Goal: Information Seeking & Learning: Learn about a topic

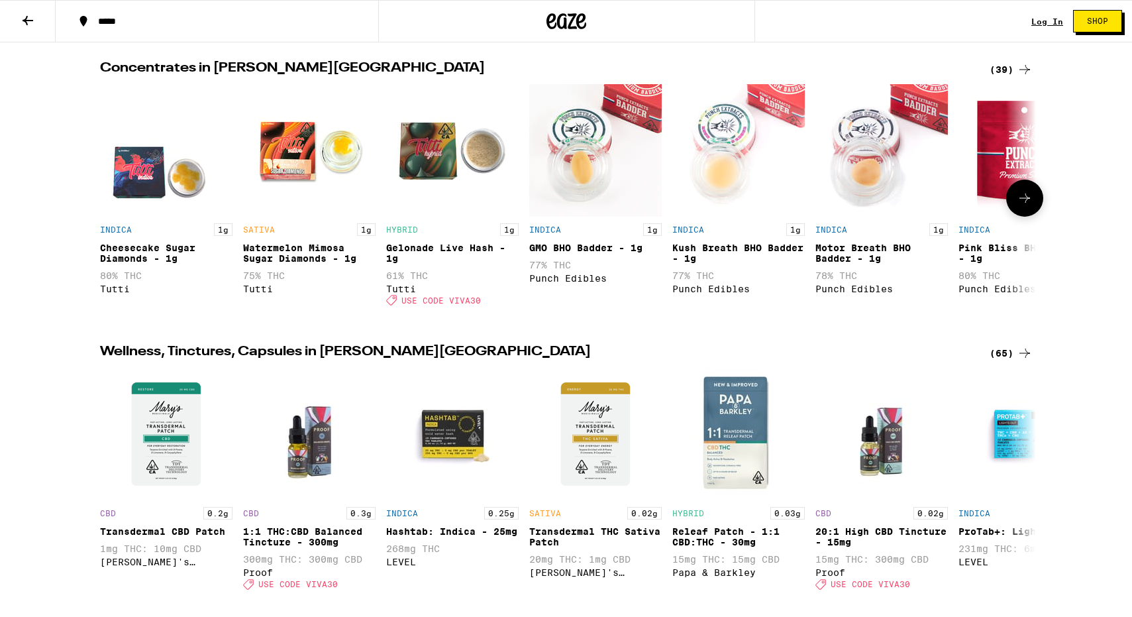
scroll to position [1111, 0]
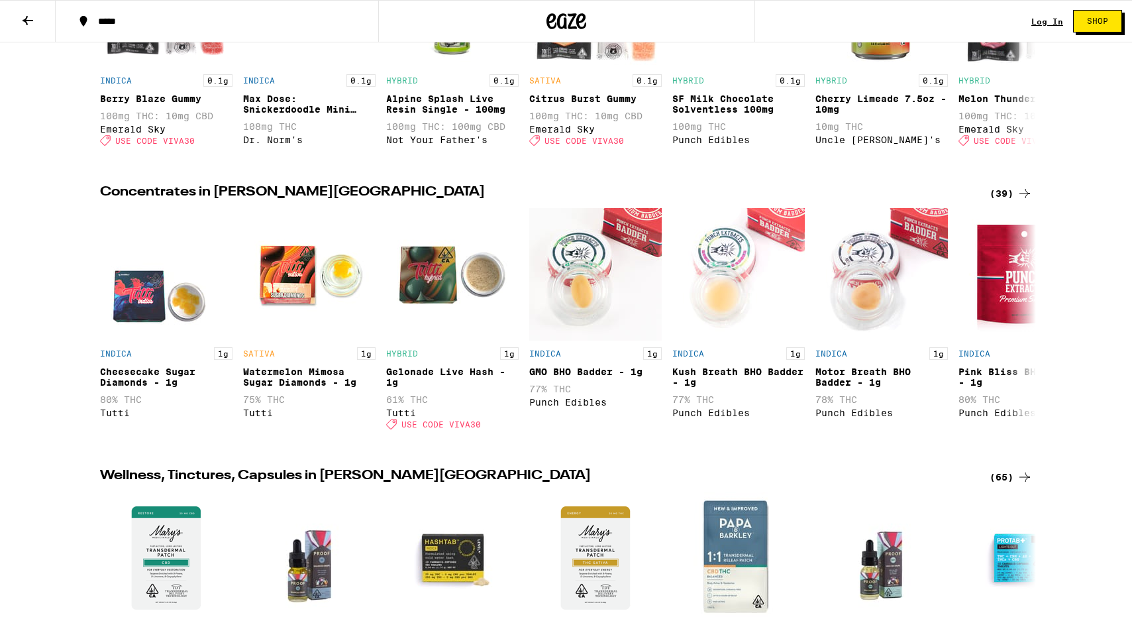
click at [1013, 185] on div "(39)" at bounding box center [1010, 193] width 43 height 16
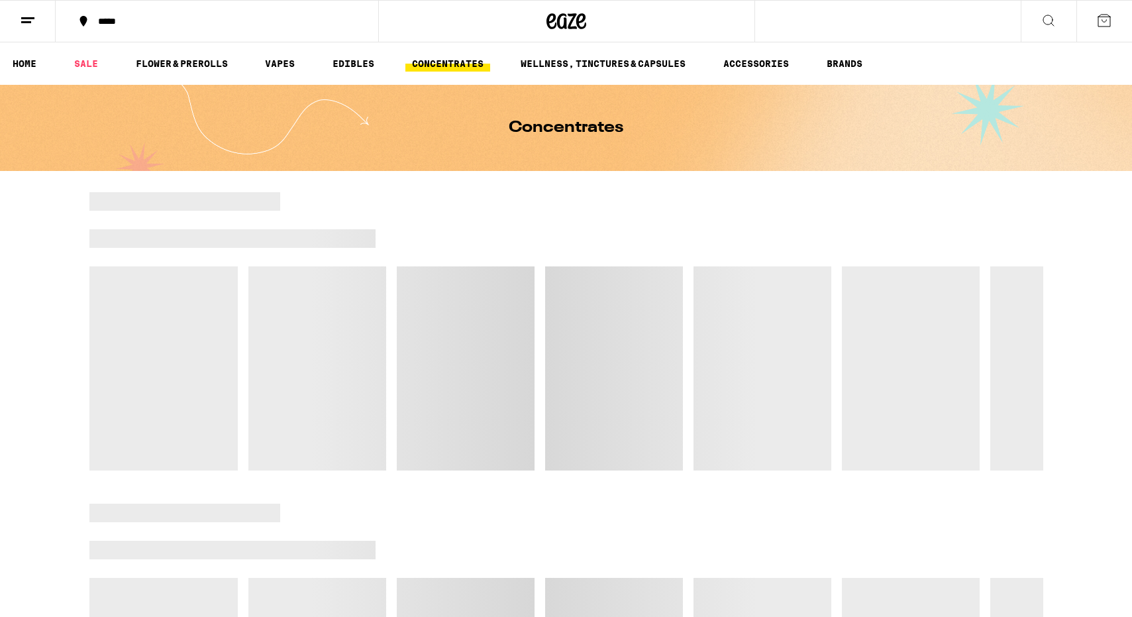
scroll to position [188, 0]
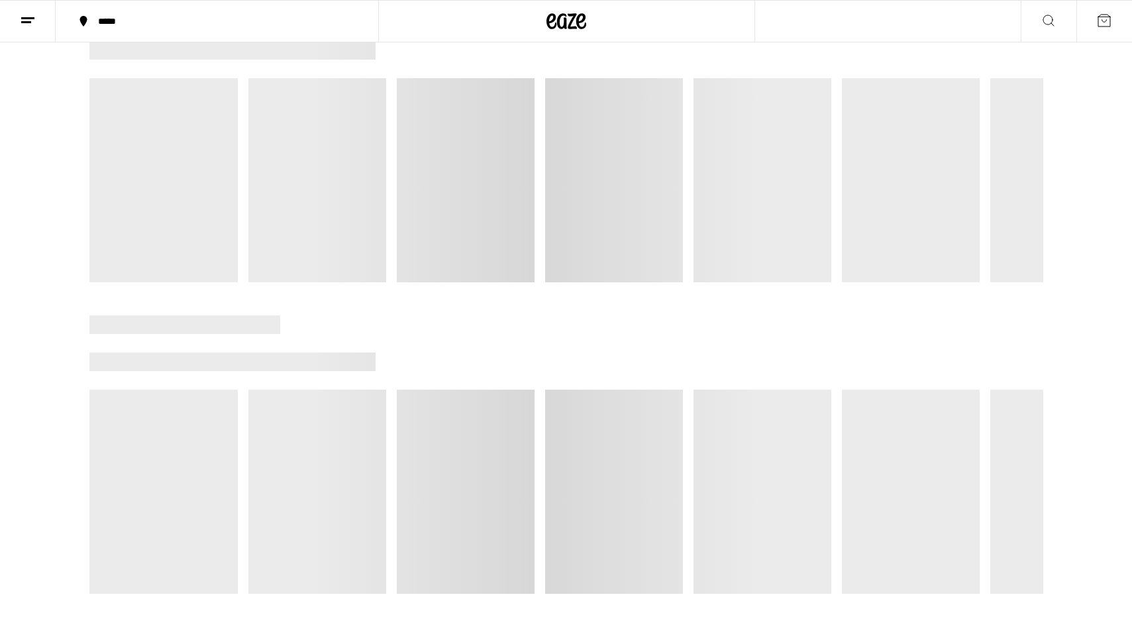
click at [48, 221] on div at bounding box center [566, 143] width 1132 height 278
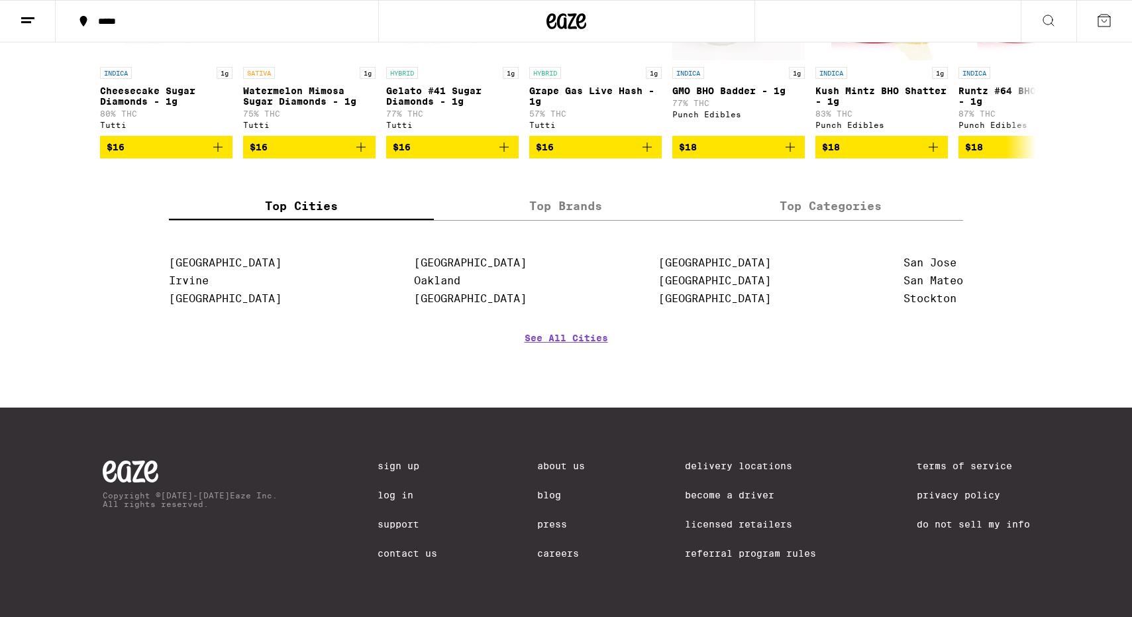
scroll to position [0, 0]
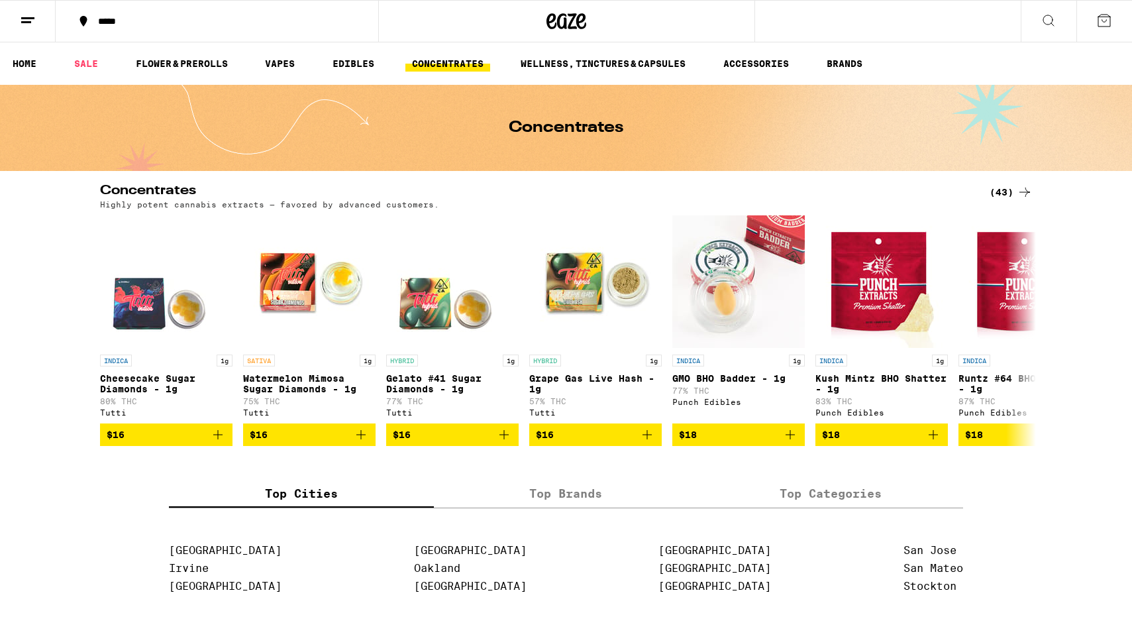
click at [1026, 192] on icon at bounding box center [1025, 192] width 16 height 16
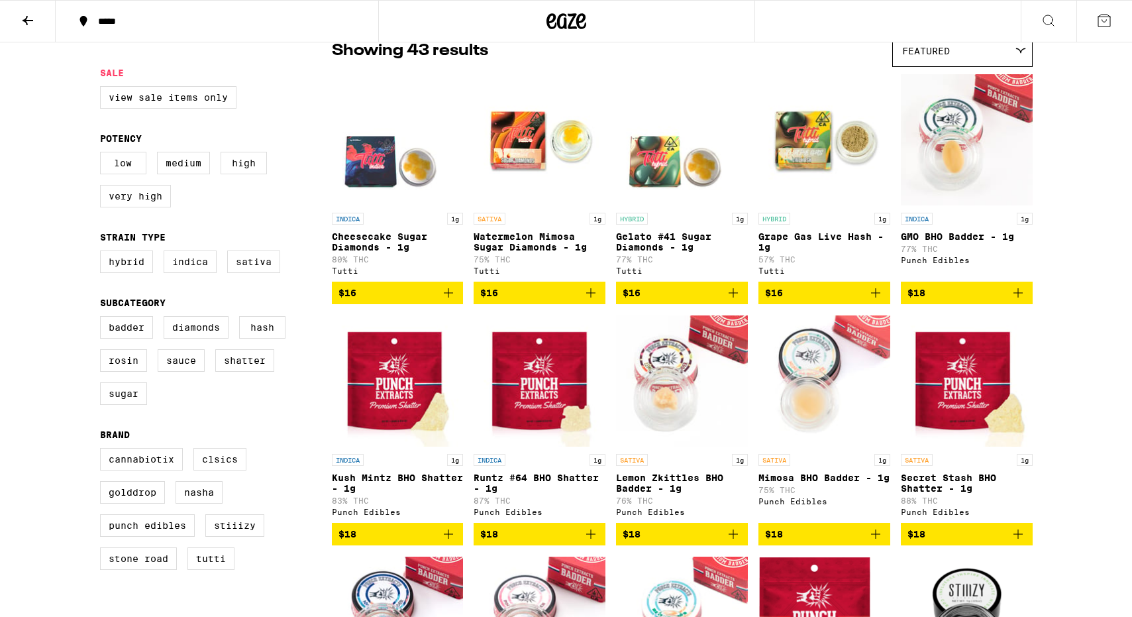
scroll to position [117, 0]
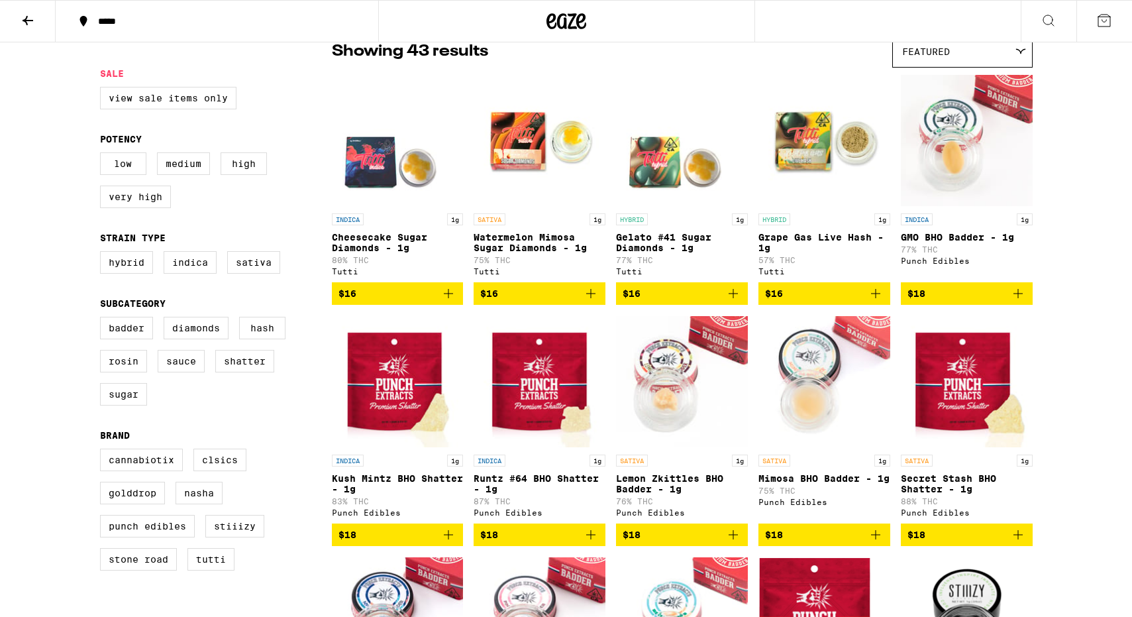
click at [424, 160] on img "Open page for Cheesecake Sugar Diamonds - 1g from Tutti" at bounding box center [398, 140] width 132 height 132
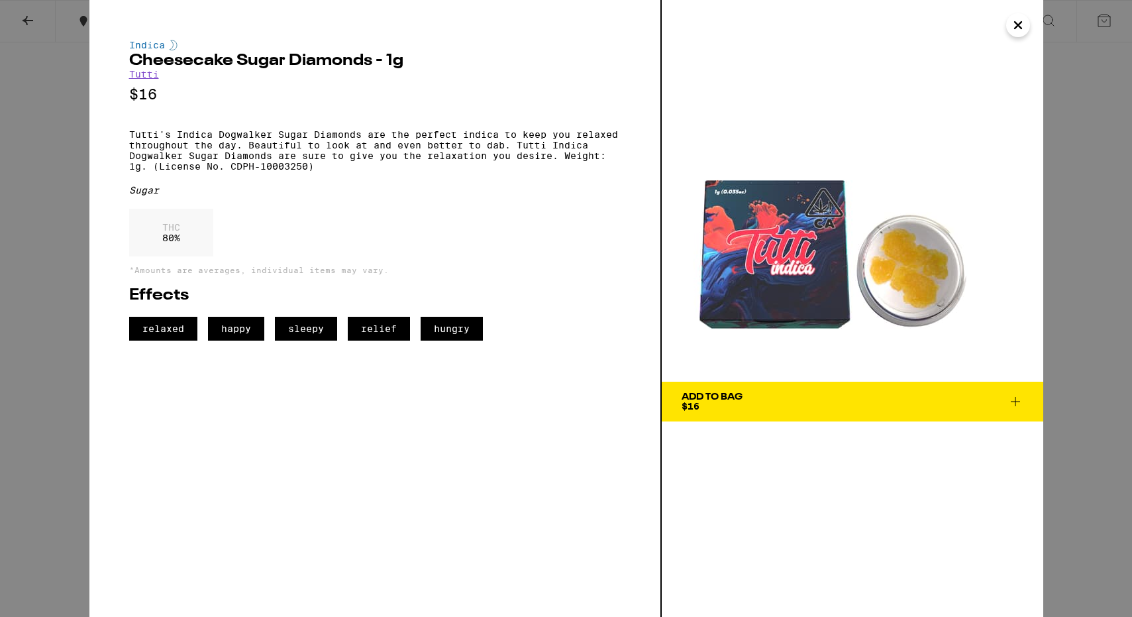
click at [1019, 13] on button "Close" at bounding box center [1018, 25] width 24 height 24
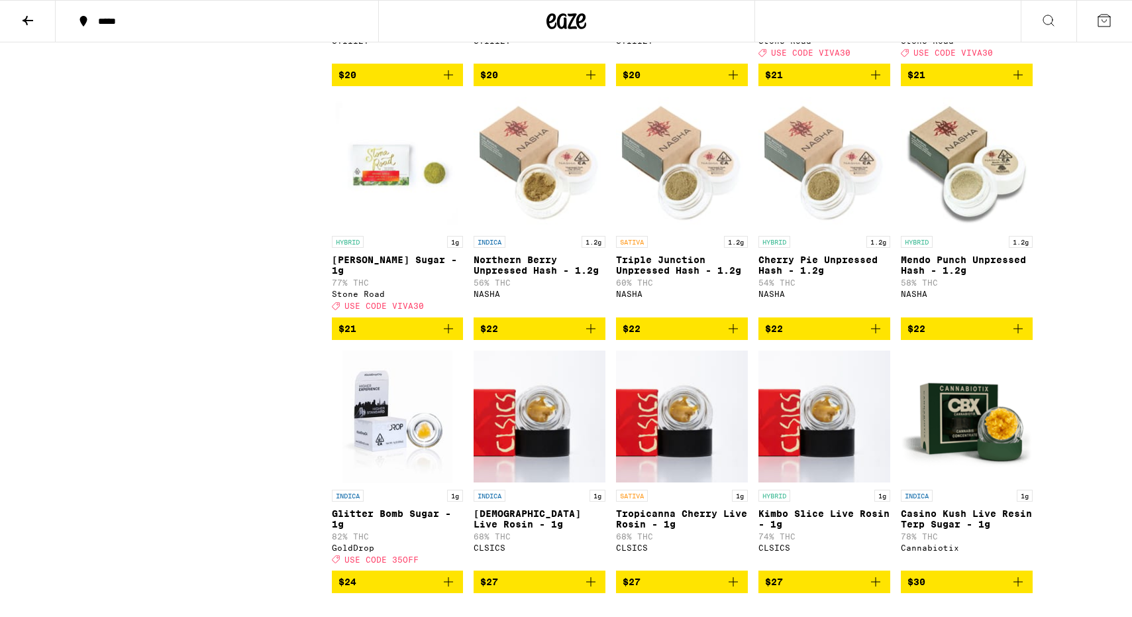
scroll to position [1098, 0]
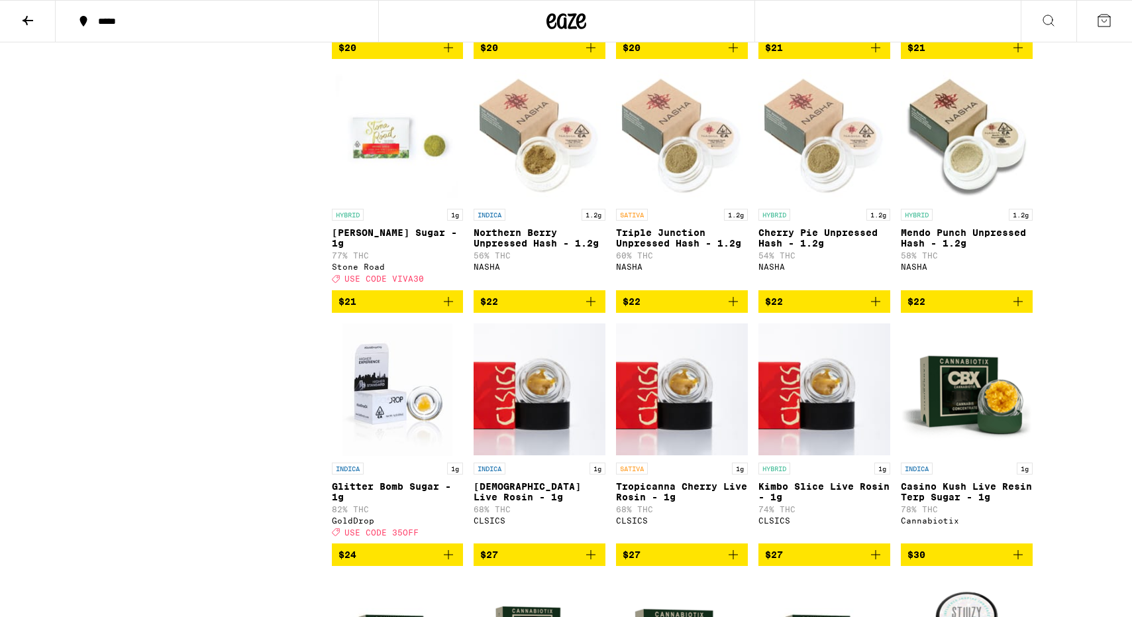
click at [940, 456] on img "Open page for Casino Kush Live Resin Terp Sugar - 1g from Cannabiotix" at bounding box center [967, 389] width 132 height 132
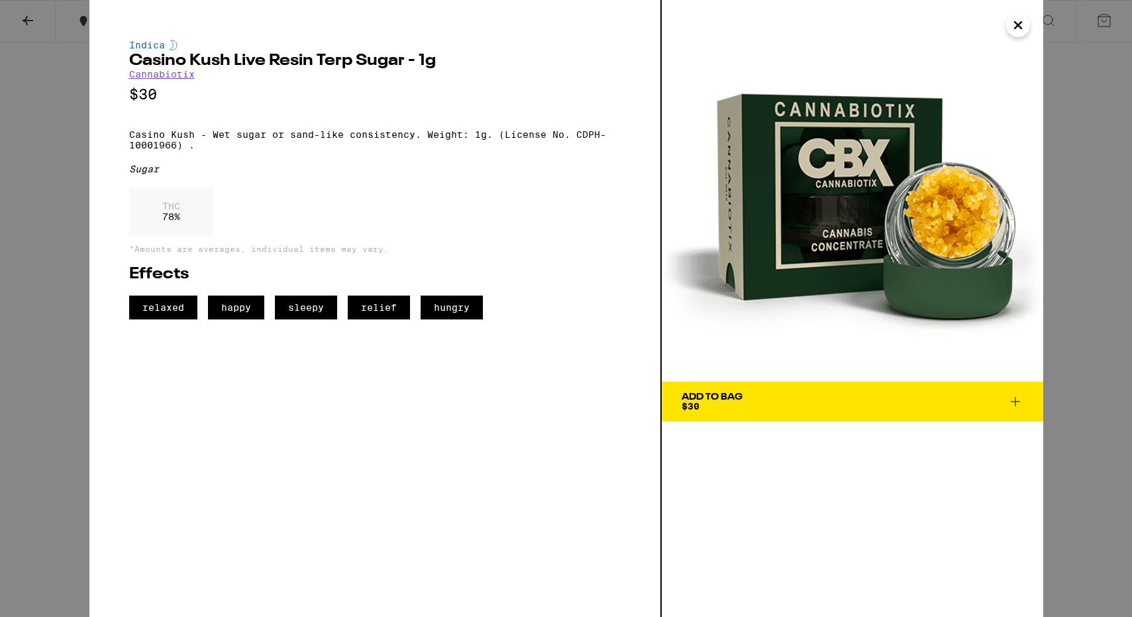
click at [254, 66] on h2 "Casino Kush Live Resin Terp Sugar - 1g" at bounding box center [374, 61] width 491 height 16
click at [1030, 27] on img at bounding box center [852, 190] width 381 height 381
click at [1021, 27] on icon "Close" at bounding box center [1018, 25] width 16 height 20
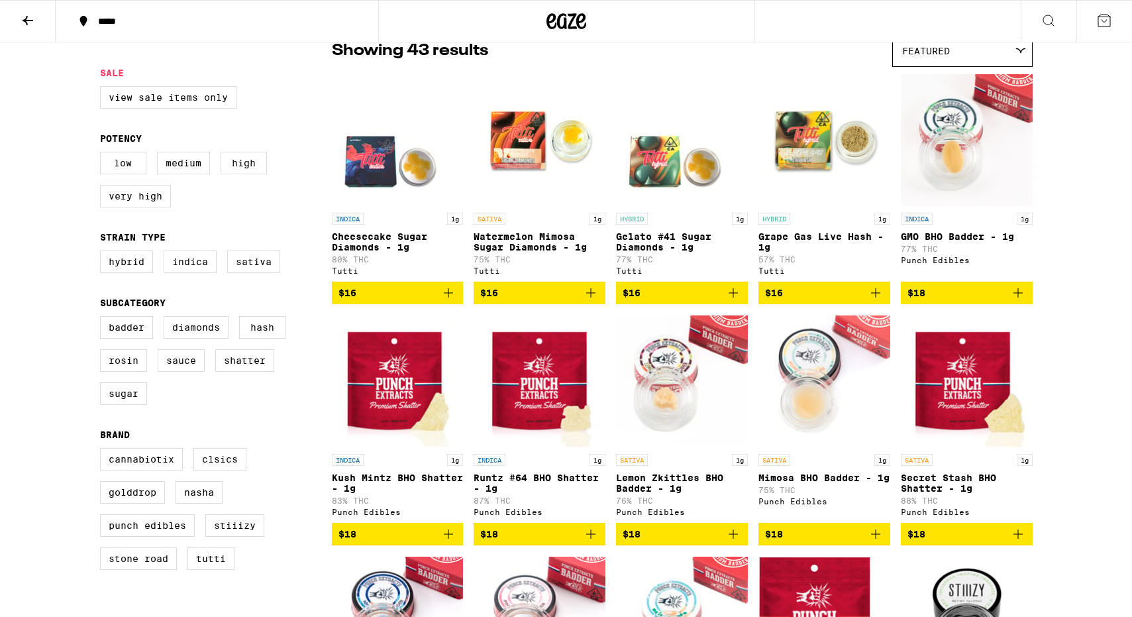
scroll to position [119, 0]
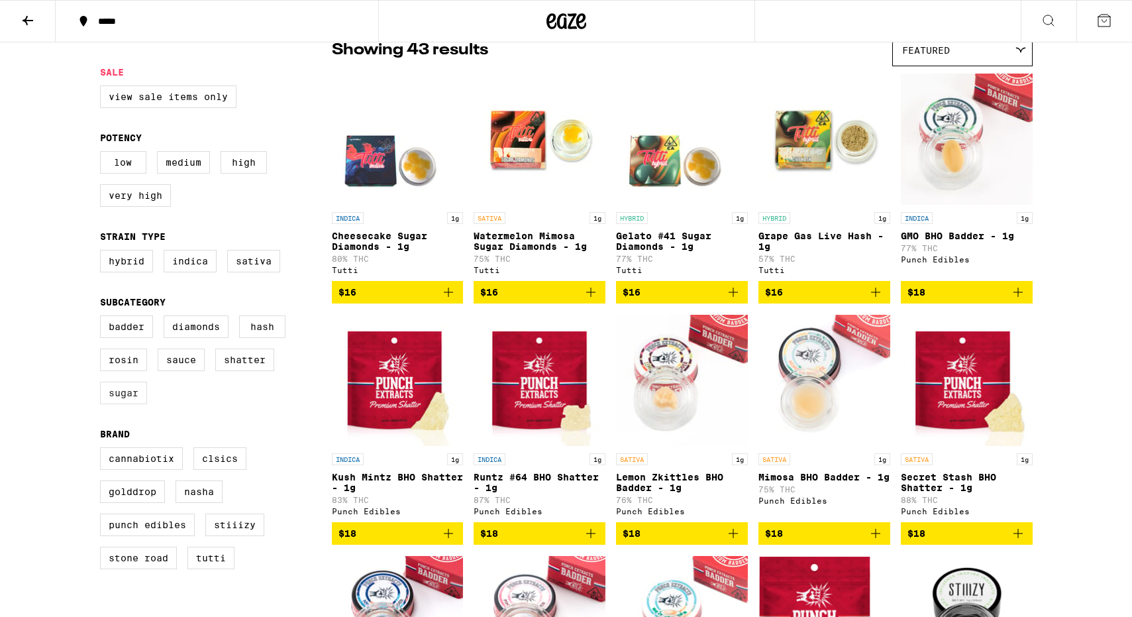
click at [133, 404] on label "Sugar" at bounding box center [123, 392] width 47 height 23
click at [103, 318] on input "Sugar" at bounding box center [103, 317] width 1 height 1
checkbox input "true"
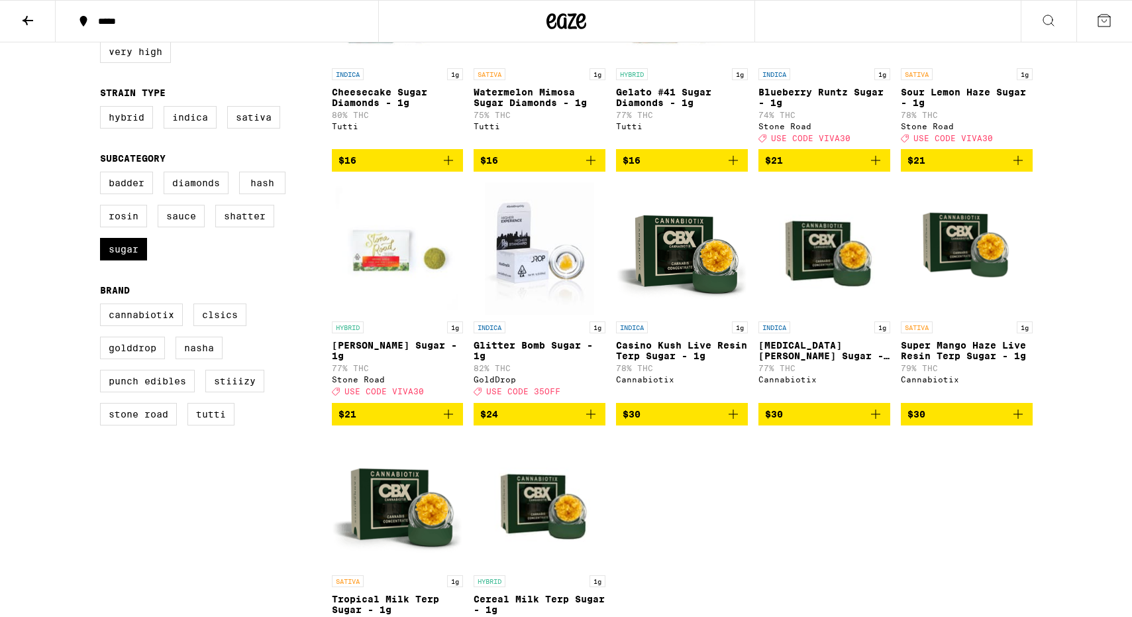
scroll to position [357, 0]
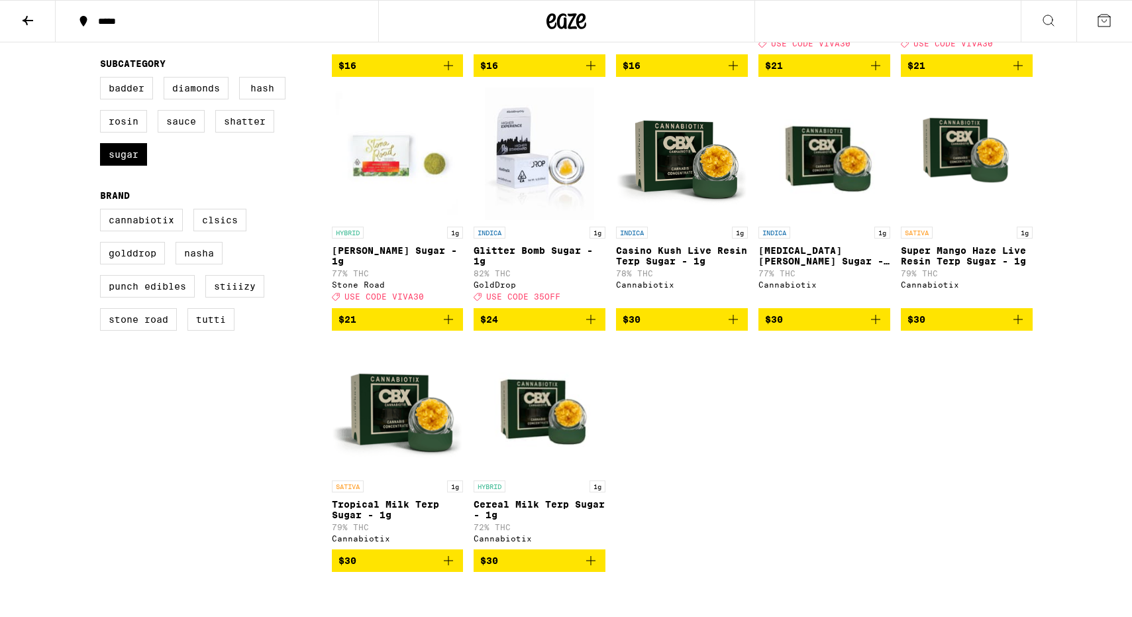
click at [574, 411] on img "Open page for Cereal Milk Terp Sugar - 1g from Cannabiotix" at bounding box center [540, 407] width 132 height 132
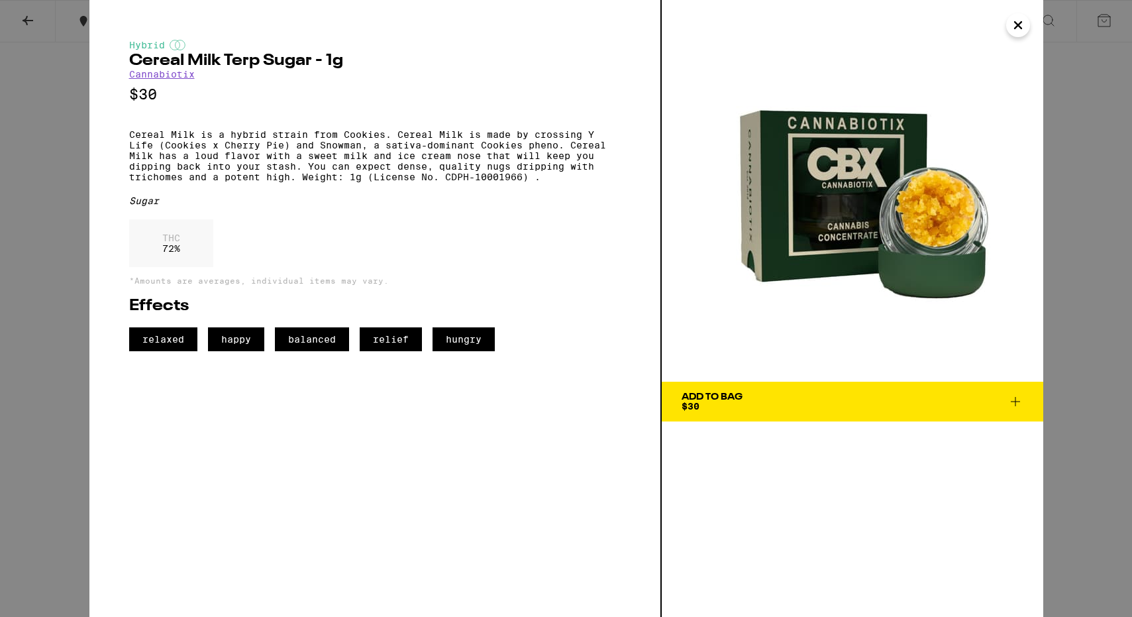
click at [553, 228] on div "Hybrid Cereal Milk Terp Sugar - 1g Cannabiotix $30 Cereal Milk is a hybrid stra…" at bounding box center [374, 195] width 491 height 311
click at [475, 222] on div "Hybrid Cereal Milk Terp Sugar - 1g Cannabiotix $30 Cereal Milk is a hybrid stra…" at bounding box center [374, 195] width 491 height 311
click at [295, 206] on div "Sugar" at bounding box center [374, 200] width 491 height 11
click at [92, 227] on div "Hybrid Cereal Milk Terp Sugar - 1g Cannabiotix $30 Cereal Milk is a hybrid stra…" at bounding box center [375, 308] width 572 height 617
click at [60, 231] on div "Hybrid Cereal Milk Terp Sugar - 1g Cannabiotix $30 Cereal Milk is a hybrid stra…" at bounding box center [566, 308] width 1132 height 617
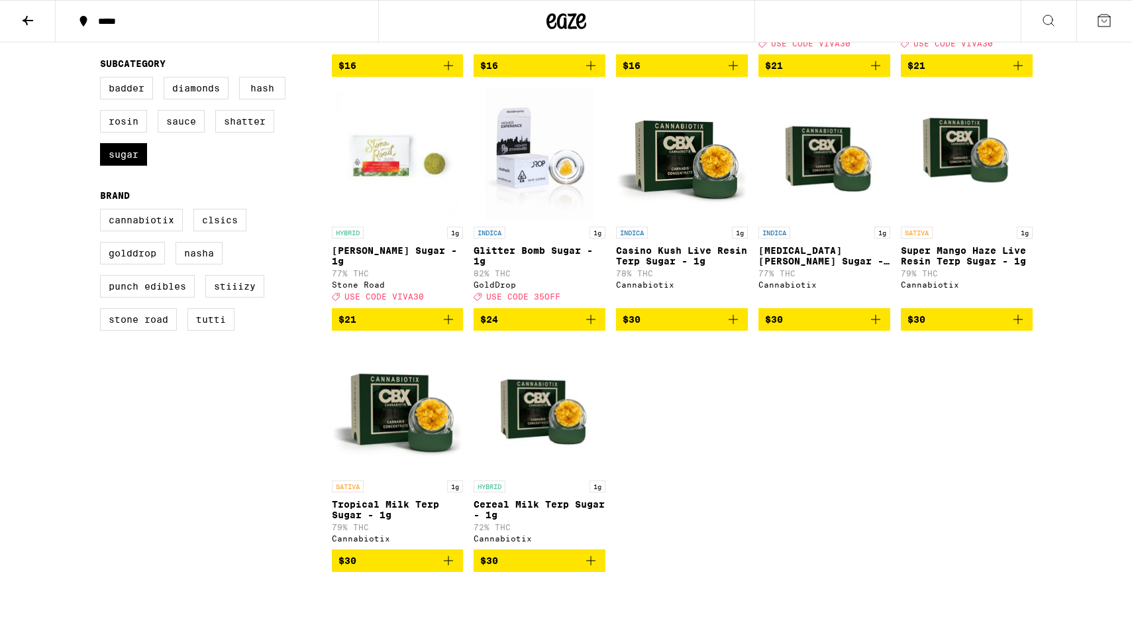
click at [671, 160] on img "Open page for Casino Kush Live Resin Terp Sugar - 1g from Cannabiotix" at bounding box center [682, 153] width 132 height 132
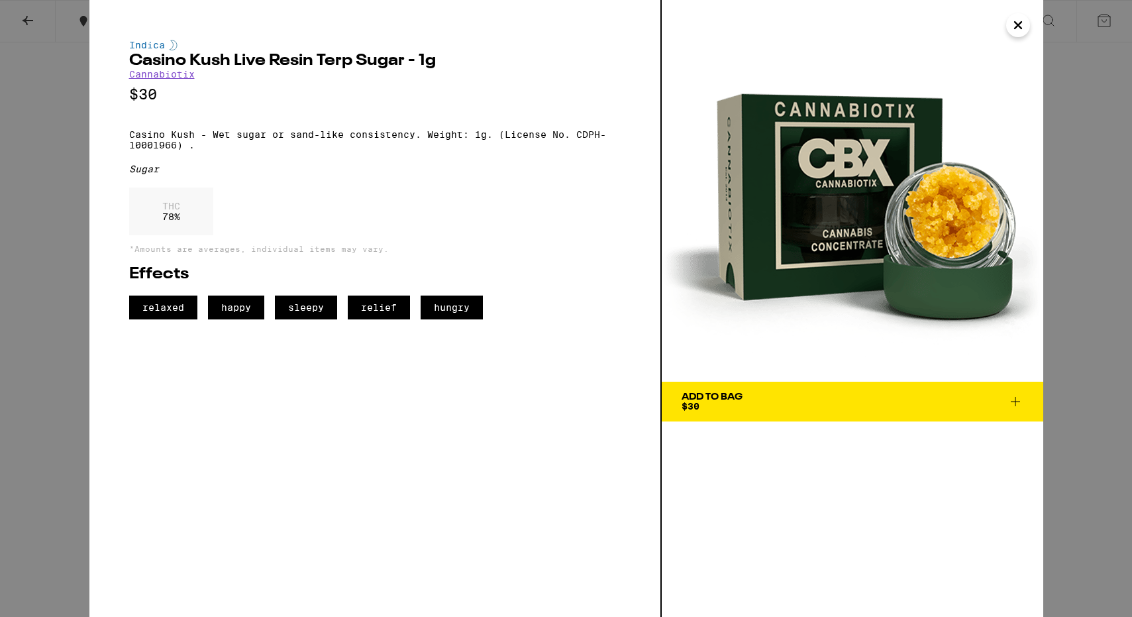
click at [287, 143] on p "Casino Kush - Wet sugar or sand-like consistency. Weight: 1g. (License No. CDPH…" at bounding box center [374, 139] width 491 height 21
drag, startPoint x: 126, startPoint y: 138, endPoint x: 419, endPoint y: 139, distance: 293.4
click at [419, 139] on div "Indica Casino Kush Live Resin Terp Sugar - 1g Cannabiotix $30 Casino Kush - Wet…" at bounding box center [375, 308] width 572 height 617
copy p "Casino Kush - Wet sugar or sand-like consistency."
